Goal: Task Accomplishment & Management: Manage account settings

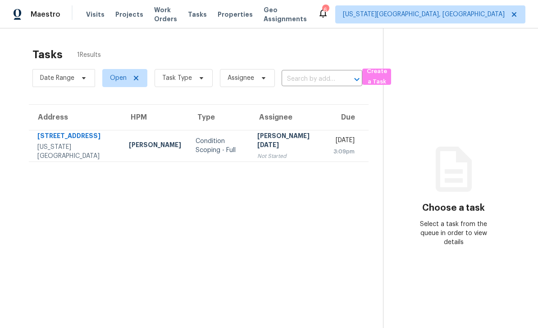
click at [168, 14] on span "Work Orders" at bounding box center [165, 14] width 23 height 18
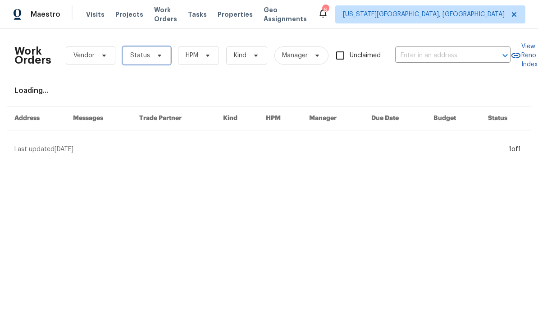
click at [168, 48] on span "Status" at bounding box center [147, 55] width 48 height 18
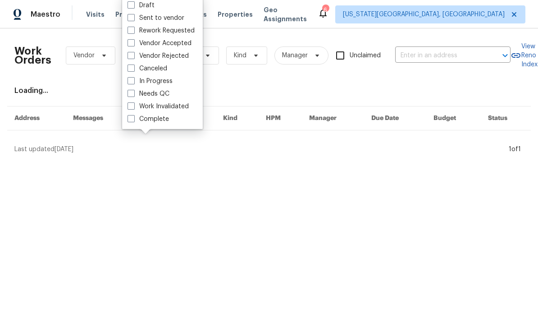
click at [139, 90] on label "Needs QC" at bounding box center [149, 93] width 42 height 9
click at [133, 90] on input "Needs QC" at bounding box center [131, 92] width 6 height 6
checkbox input "true"
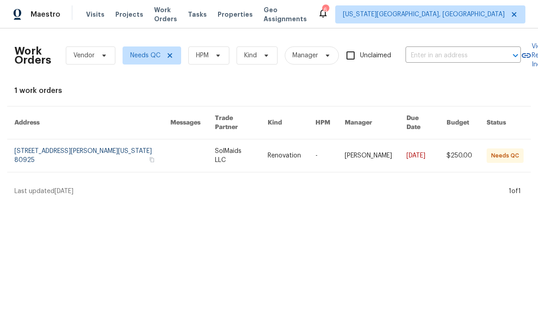
click at [161, 139] on link at bounding box center [92, 155] width 156 height 32
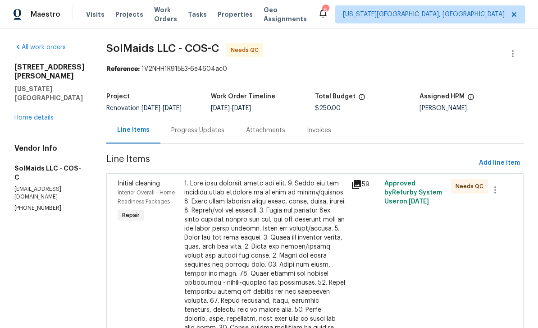
click at [330, 240] on div at bounding box center [264, 300] width 161 height 243
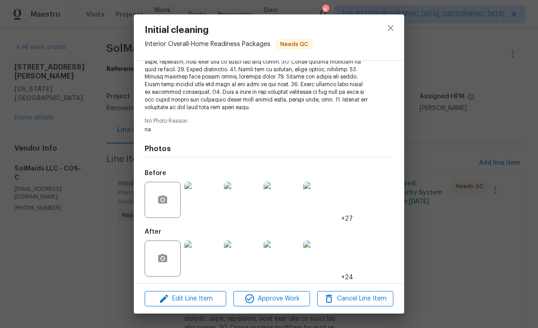
scroll to position [175, 0]
click at [208, 251] on img at bounding box center [202, 259] width 36 height 36
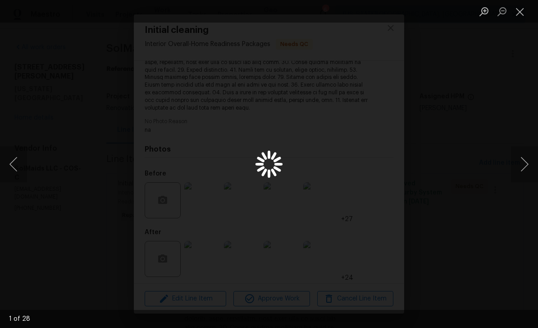
click at [213, 262] on div "Lightbox" at bounding box center [269, 164] width 538 height 328
click at [519, 152] on button "Next image" at bounding box center [524, 164] width 27 height 36
click at [524, 149] on button "Next image" at bounding box center [524, 164] width 27 height 36
click at [519, 149] on button "Next image" at bounding box center [524, 164] width 27 height 36
click at [521, 148] on button "Next image" at bounding box center [524, 164] width 27 height 36
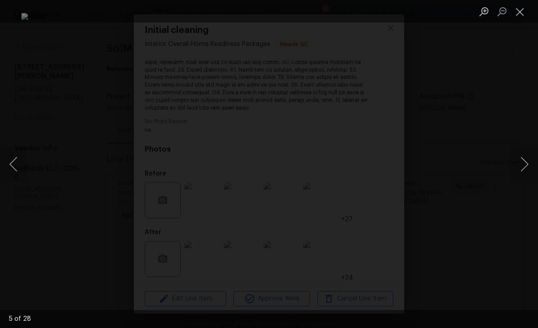
click at [522, 158] on button "Next image" at bounding box center [524, 164] width 27 height 36
click at [523, 153] on button "Next image" at bounding box center [524, 164] width 27 height 36
click at [524, 152] on button "Next image" at bounding box center [524, 164] width 27 height 36
click at [519, 150] on button "Next image" at bounding box center [524, 164] width 27 height 36
click at [525, 153] on button "Next image" at bounding box center [524, 164] width 27 height 36
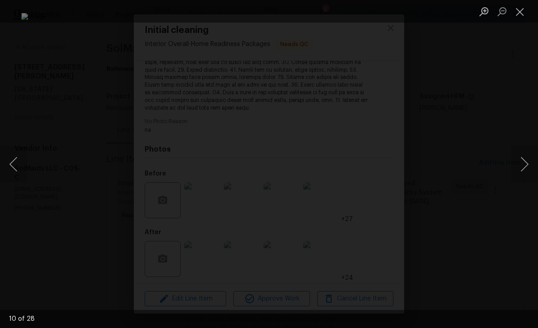
click at [524, 150] on button "Next image" at bounding box center [524, 164] width 27 height 36
click at [519, 152] on button "Next image" at bounding box center [524, 164] width 27 height 36
click at [519, 165] on button "Next image" at bounding box center [524, 164] width 27 height 36
click at [522, 152] on button "Next image" at bounding box center [524, 164] width 27 height 36
click at [515, 163] on button "Next image" at bounding box center [524, 164] width 27 height 36
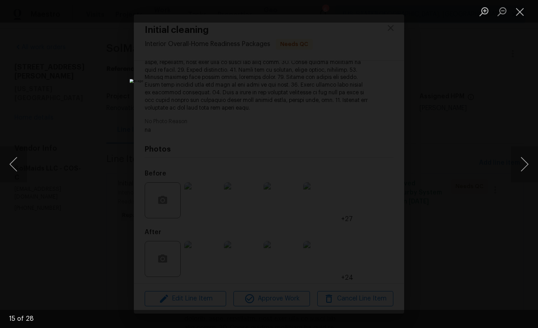
click at [520, 161] on button "Next image" at bounding box center [524, 164] width 27 height 36
click at [518, 158] on button "Next image" at bounding box center [524, 164] width 27 height 36
click at [520, 160] on button "Next image" at bounding box center [524, 164] width 27 height 36
click at [20, 159] on button "Previous image" at bounding box center [13, 164] width 27 height 36
click at [526, 156] on button "Next image" at bounding box center [524, 164] width 27 height 36
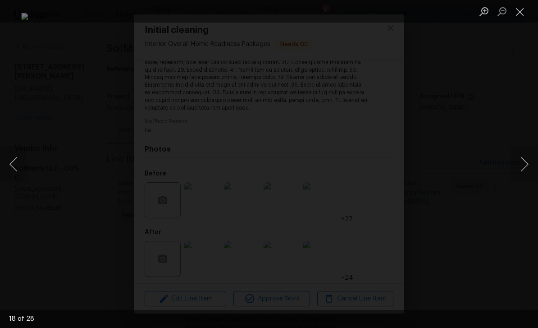
click at [517, 154] on button "Next image" at bounding box center [524, 164] width 27 height 36
click at [514, 152] on button "Next image" at bounding box center [524, 164] width 27 height 36
click at [519, 154] on button "Next image" at bounding box center [524, 164] width 27 height 36
click at [521, 152] on button "Next image" at bounding box center [524, 164] width 27 height 36
click at [524, 154] on button "Next image" at bounding box center [524, 164] width 27 height 36
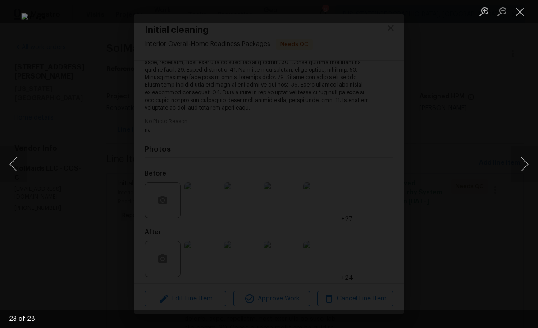
click at [522, 151] on button "Next image" at bounding box center [524, 164] width 27 height 36
click at [520, 161] on button "Next image" at bounding box center [524, 164] width 27 height 36
click at [518, 157] on button "Next image" at bounding box center [524, 164] width 27 height 36
click at [516, 162] on button "Next image" at bounding box center [524, 164] width 27 height 36
click at [519, 159] on button "Next image" at bounding box center [524, 164] width 27 height 36
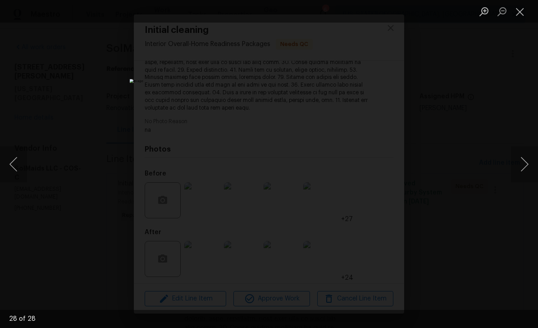
click at [519, 156] on button "Next image" at bounding box center [524, 164] width 27 height 36
click at [523, 153] on button "Next image" at bounding box center [524, 164] width 27 height 36
click at [522, 160] on button "Next image" at bounding box center [524, 164] width 27 height 36
click at [520, 155] on button "Next image" at bounding box center [524, 164] width 27 height 36
click at [522, 158] on button "Next image" at bounding box center [524, 164] width 27 height 36
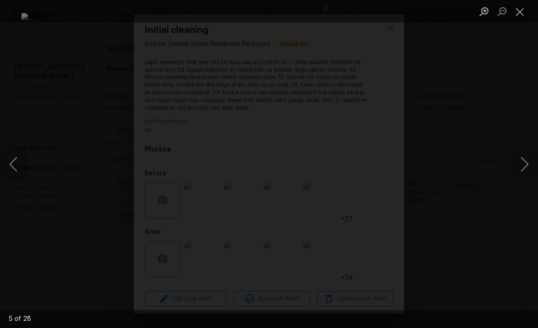
click at [520, 5] on button "Close lightbox" at bounding box center [520, 12] width 18 height 16
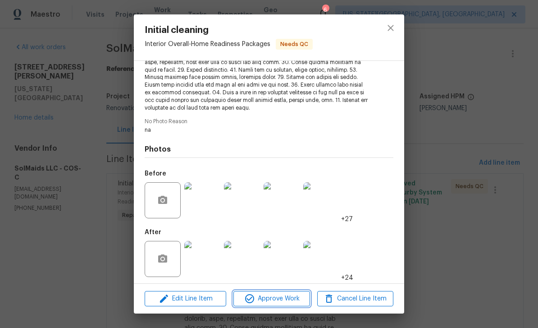
click at [285, 299] on span "Approve Work" at bounding box center [271, 298] width 71 height 11
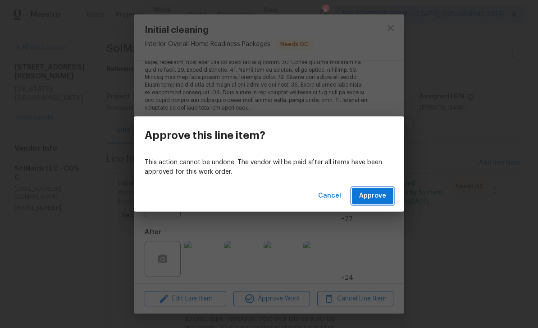
click at [377, 197] on span "Approve" at bounding box center [372, 195] width 27 height 11
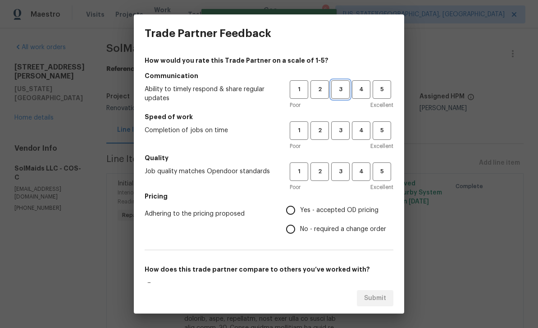
click at [343, 88] on span "3" at bounding box center [340, 89] width 17 height 10
click at [345, 131] on span "3" at bounding box center [340, 130] width 17 height 10
click at [340, 171] on span "3" at bounding box center [340, 171] width 17 height 10
click at [297, 213] on input "Yes - accepted OD pricing" at bounding box center [290, 210] width 19 height 19
radio input "true"
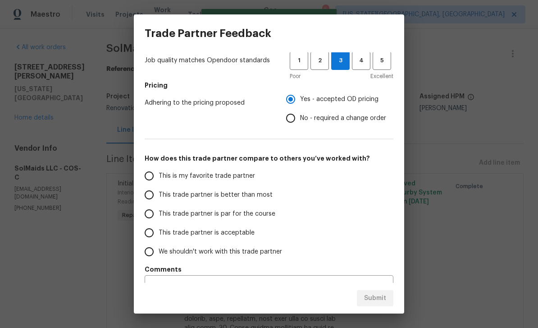
scroll to position [119, 0]
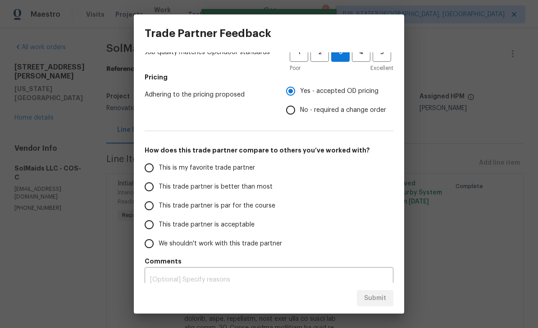
click at [154, 203] on input "This trade partner is par for the course" at bounding box center [149, 205] width 19 height 19
click at [371, 290] on button "Submit" at bounding box center [375, 298] width 37 height 17
radio input "true"
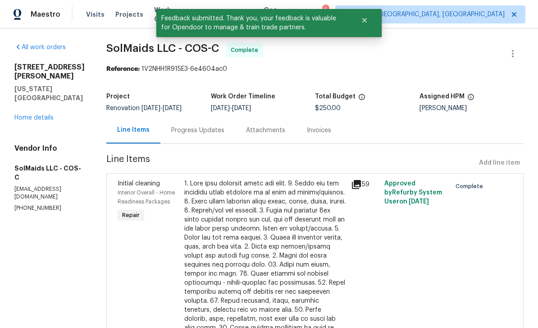
click at [48, 118] on link "Home details" at bounding box center [33, 118] width 39 height 6
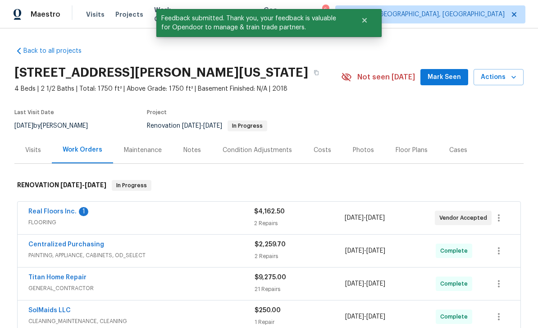
click at [445, 80] on span "Mark Seen" at bounding box center [444, 77] width 33 height 11
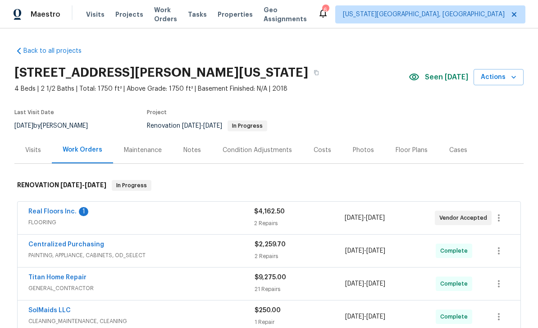
click at [190, 156] on div "Notes" at bounding box center [192, 150] width 39 height 27
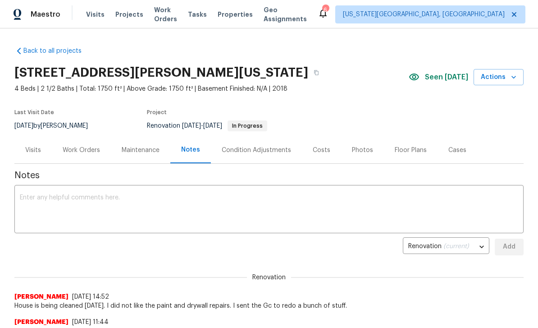
click at [194, 216] on textarea at bounding box center [269, 210] width 499 height 32
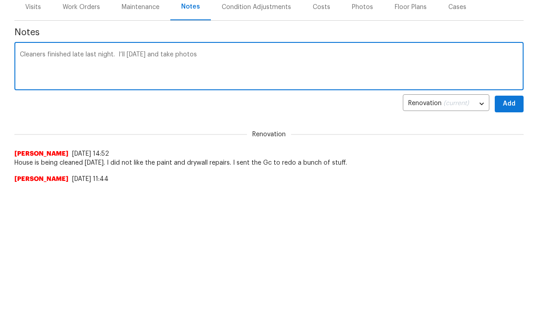
click at [140, 194] on textarea "Cleaners finished late last night. I’ll [DATE] and take photos" at bounding box center [269, 210] width 499 height 32
click at [156, 194] on textarea "Cleaners finished late last night. I’ll [PERSON_NAME] and take photos" at bounding box center [269, 210] width 499 height 32
click at [146, 194] on textarea "Cleaners finished late last night. I’ll [PERSON_NAME] and take photos" at bounding box center [269, 210] width 499 height 32
click at [292, 194] on textarea "Cleaners finished late last night. I’ll qc and take photos" at bounding box center [269, 210] width 499 height 32
type textarea "Cleaners finished late last night. I’ll qc and take photos [DATE]"
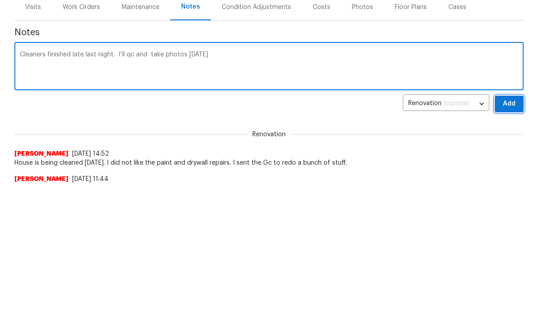
click at [500, 239] on button "Add" at bounding box center [509, 247] width 29 height 17
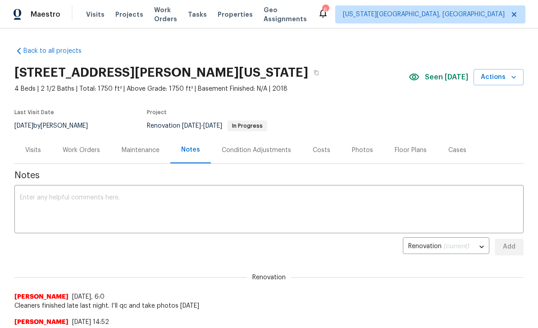
click at [207, 14] on span "Tasks" at bounding box center [197, 14] width 19 height 6
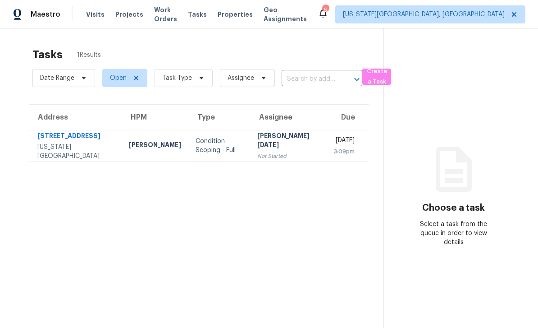
click at [245, 18] on span "Properties" at bounding box center [235, 14] width 35 height 9
